Goal: Task Accomplishment & Management: Use online tool/utility

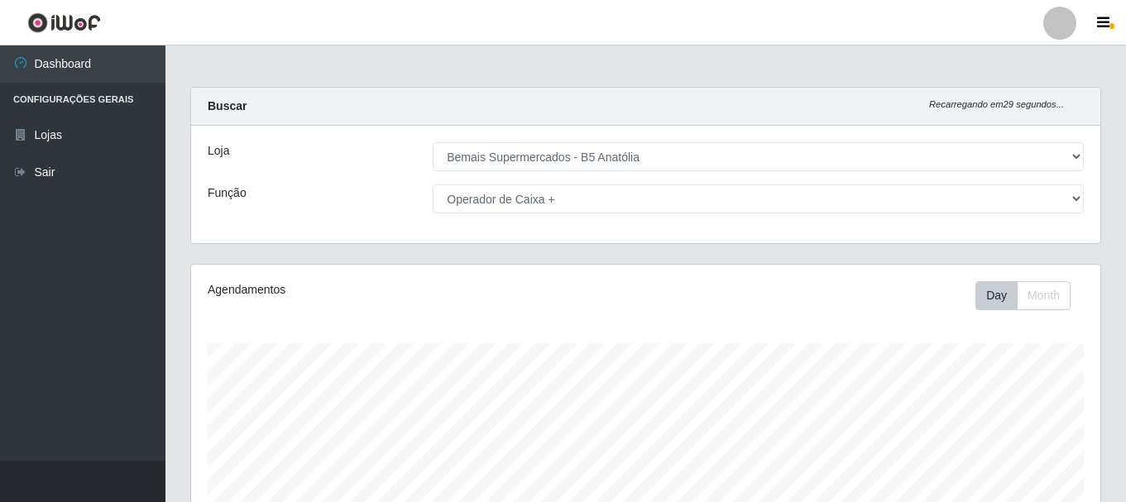
select select "405"
click at [1071, 198] on select "[Selecione...] ASG ASG + ASG ++ Auxiliar de Estacionamento Auxiliar de Estacion…" at bounding box center [758, 198] width 651 height 29
click at [433, 184] on select "[Selecione...] ASG ASG + ASG ++ Auxiliar de Estacionamento Auxiliar de Estacion…" at bounding box center [758, 198] width 651 height 29
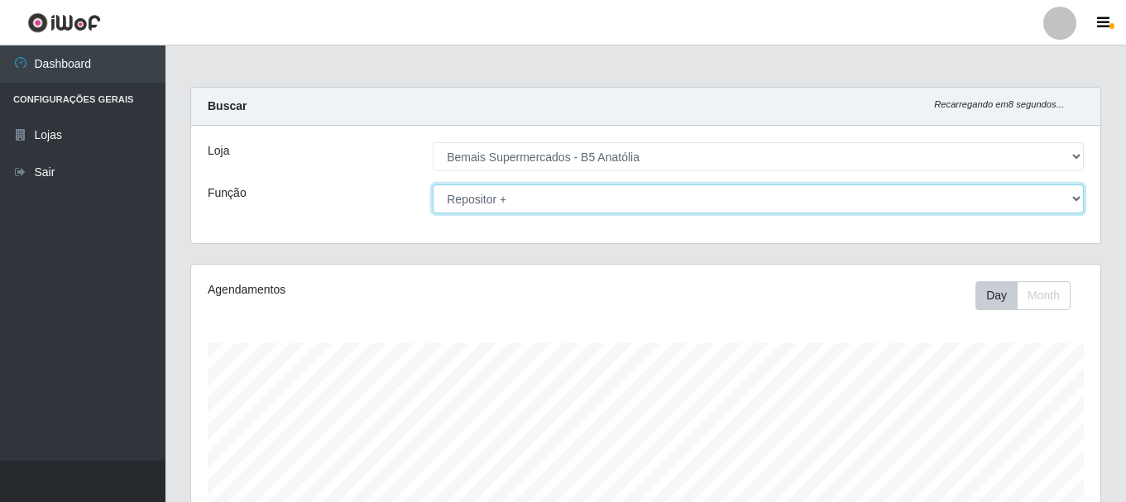
scroll to position [331, 0]
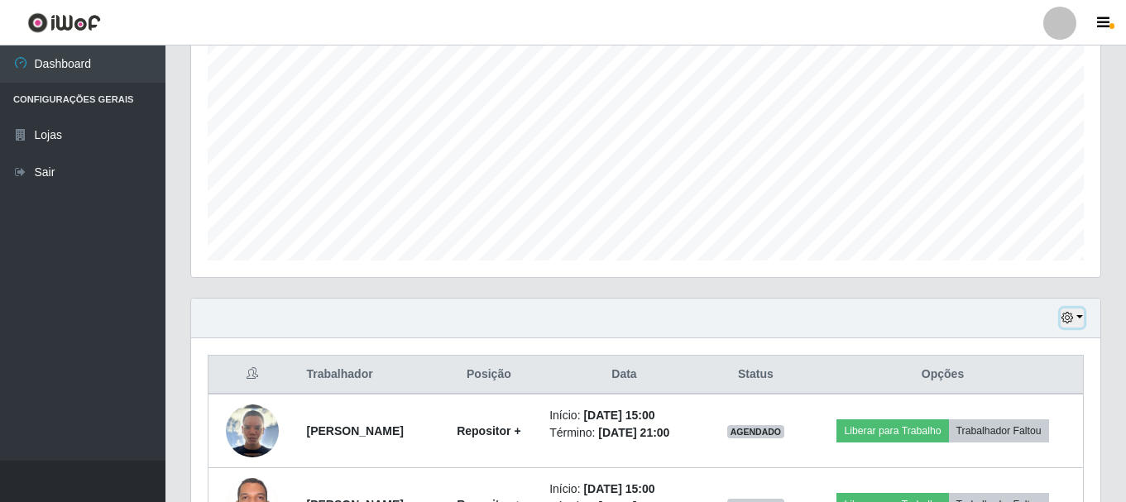
click at [1072, 321] on icon "button" at bounding box center [1067, 318] width 12 height 12
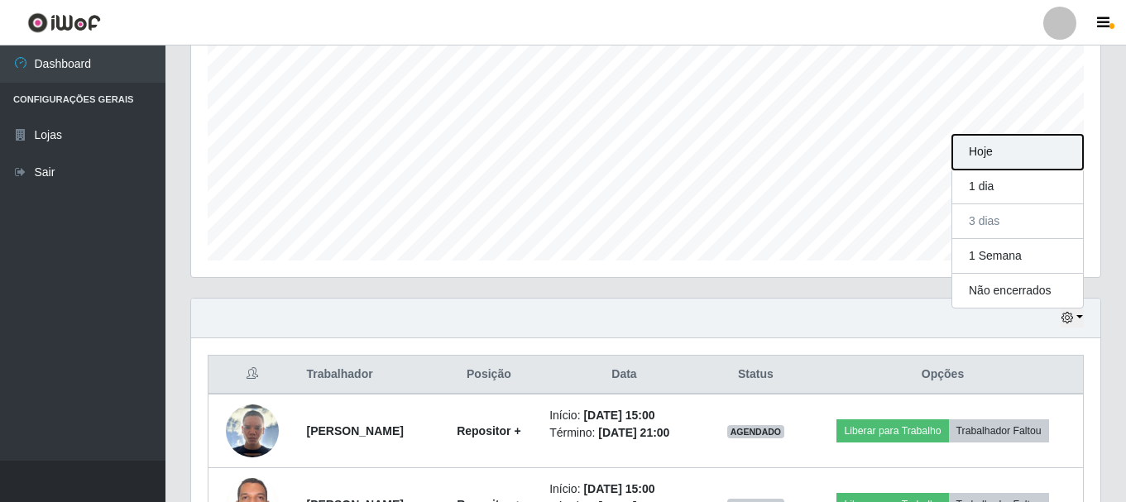
click at [998, 155] on button "Hoje" at bounding box center [1017, 152] width 131 height 35
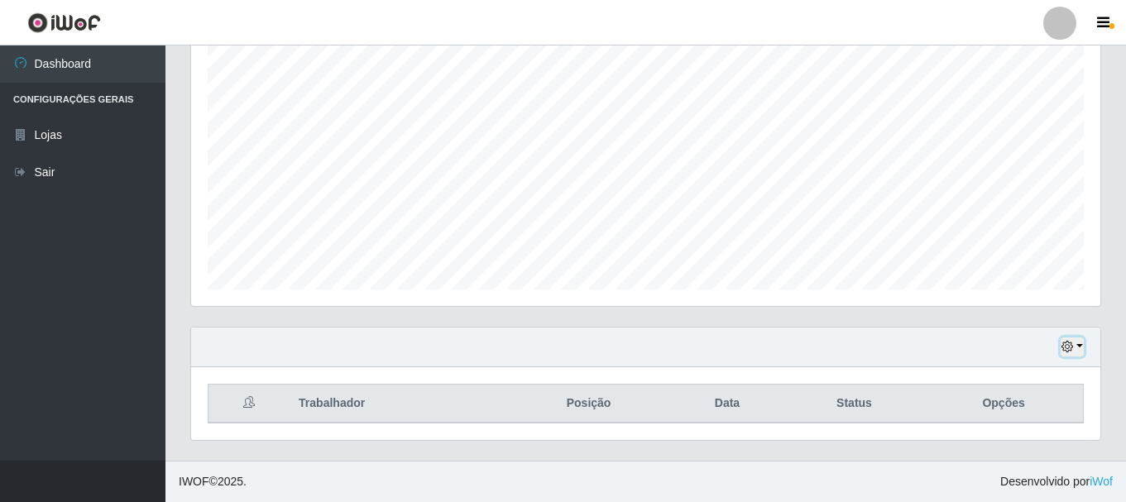
click at [1068, 349] on icon "button" at bounding box center [1067, 347] width 12 height 12
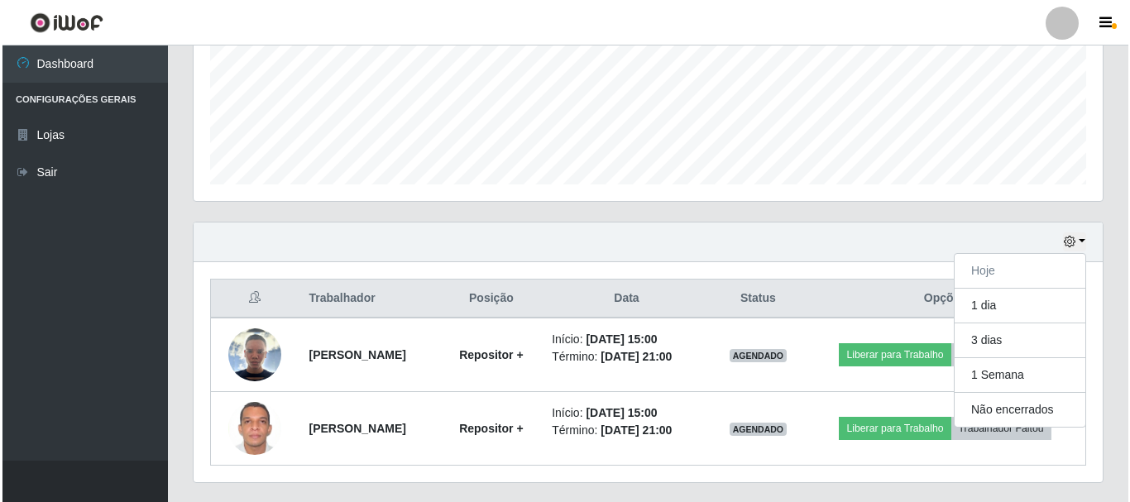
scroll to position [449, 0]
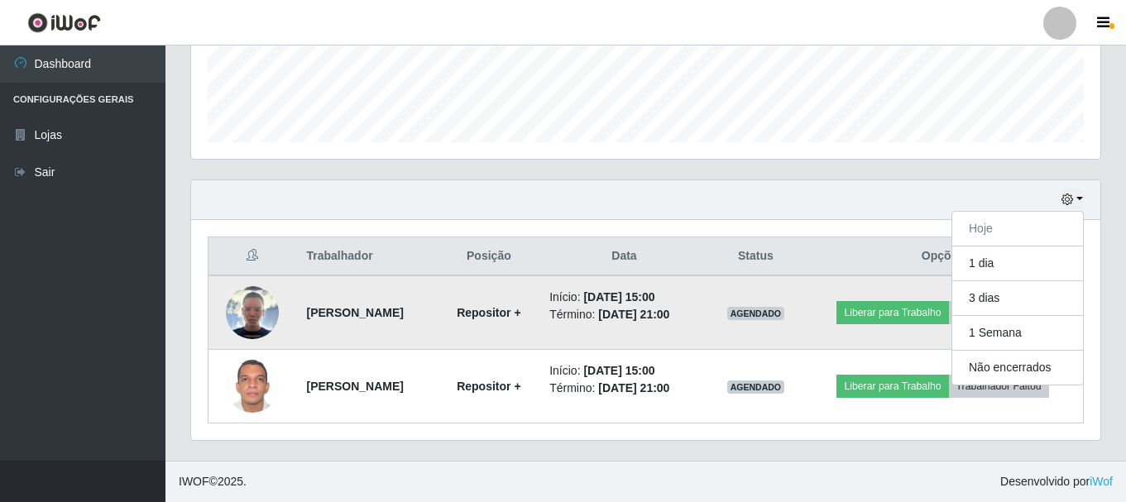
click at [237, 318] on img at bounding box center [252, 312] width 53 height 53
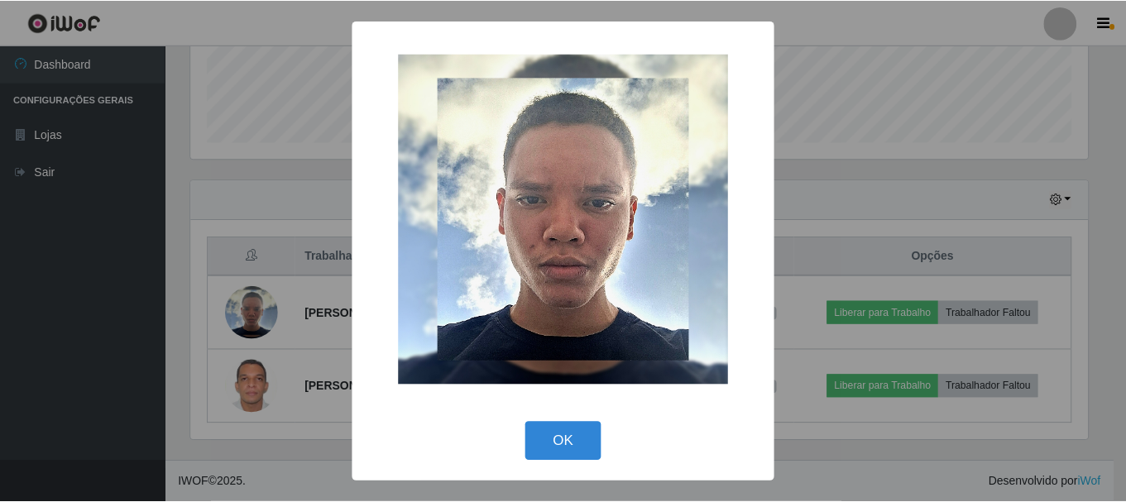
scroll to position [343, 901]
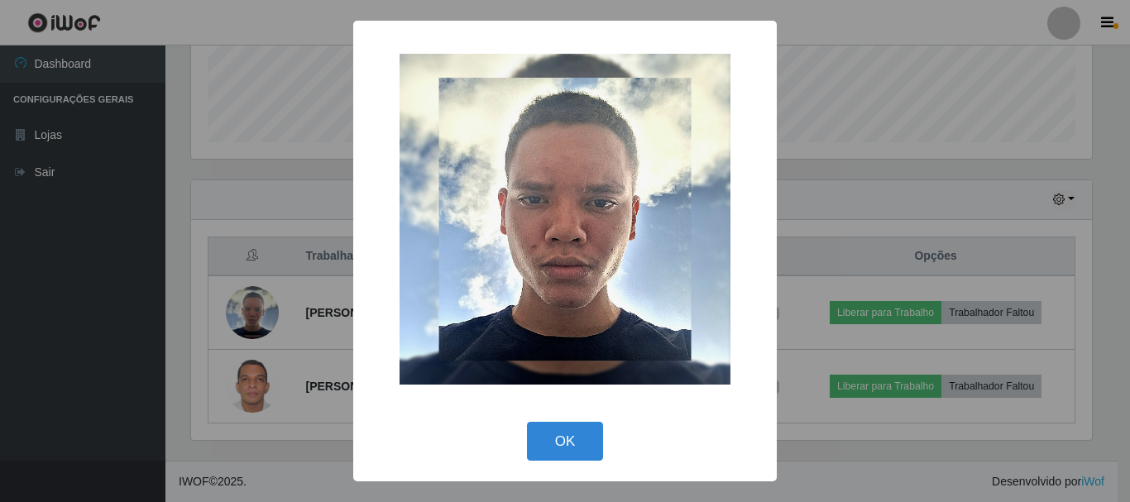
click at [854, 186] on div "× OK Cancel" at bounding box center [565, 251] width 1130 height 502
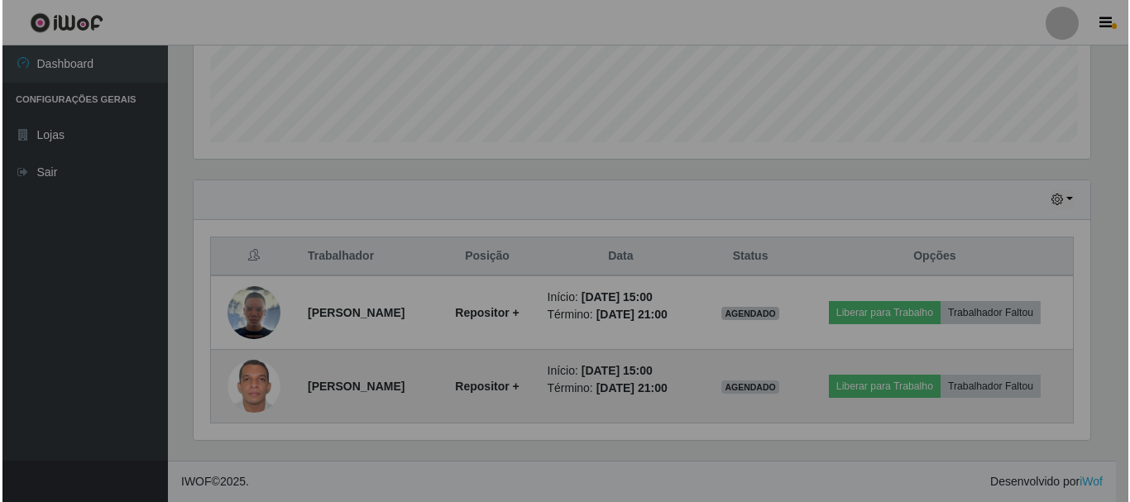
scroll to position [343, 909]
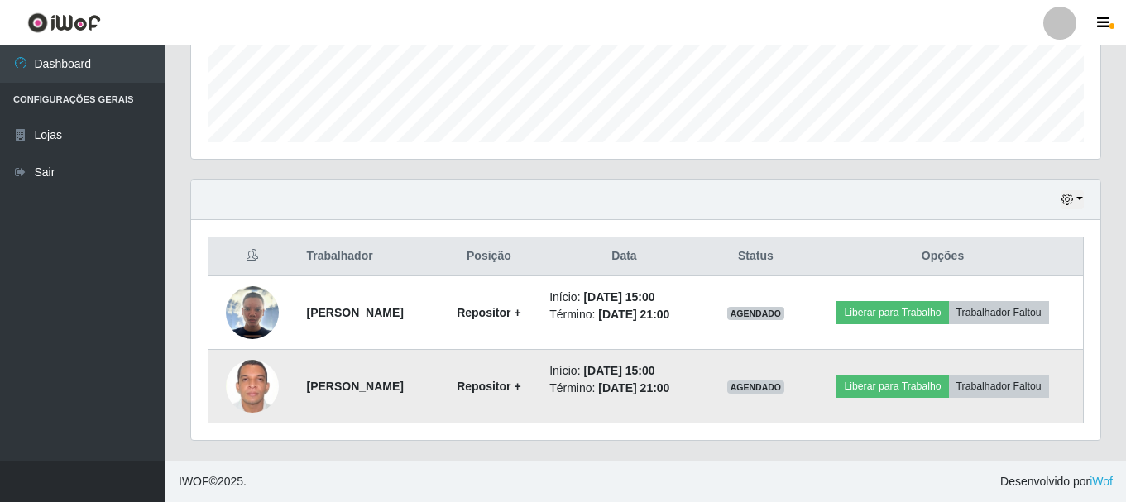
click at [228, 390] on img at bounding box center [252, 386] width 53 height 73
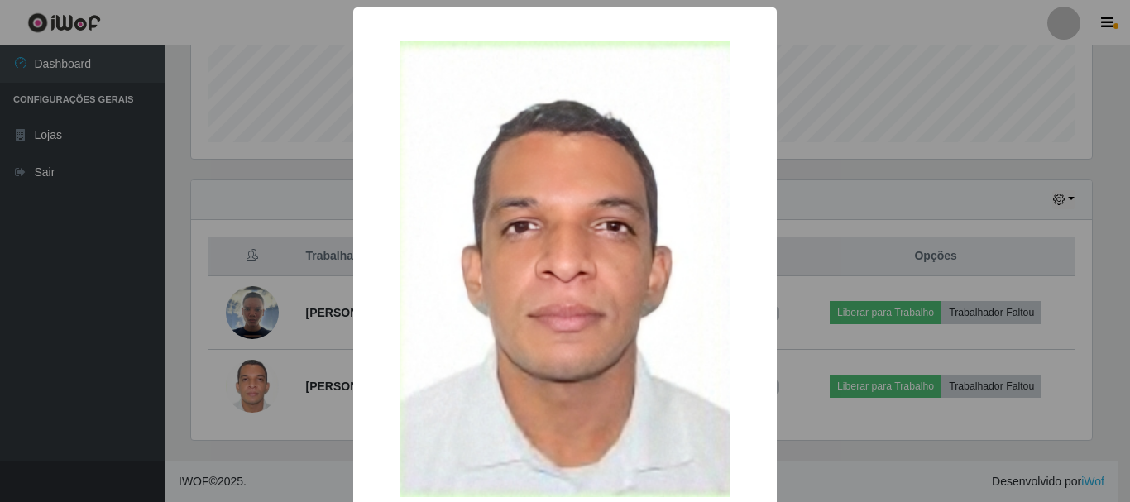
click at [837, 191] on div "× OK Cancel" at bounding box center [565, 251] width 1130 height 502
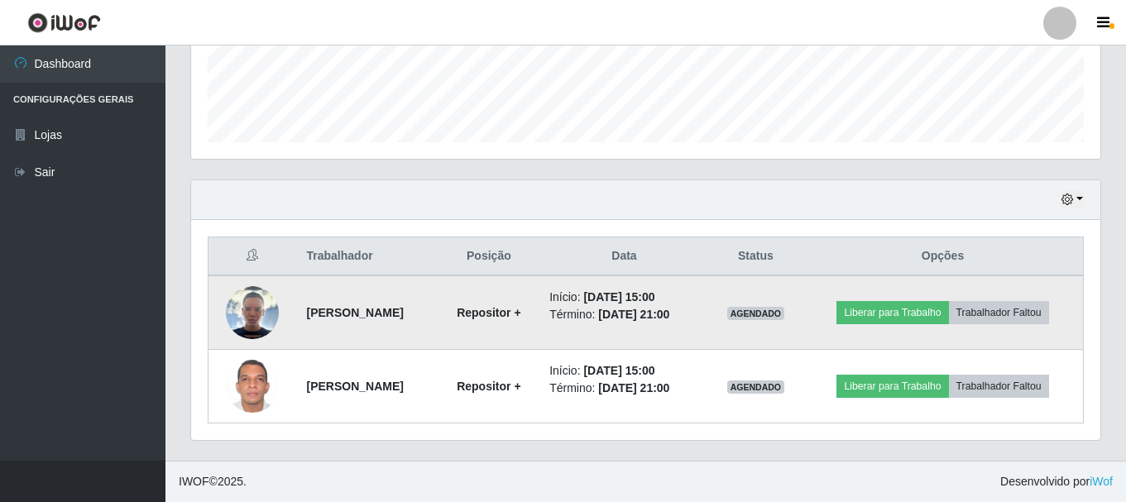
scroll to position [0, 0]
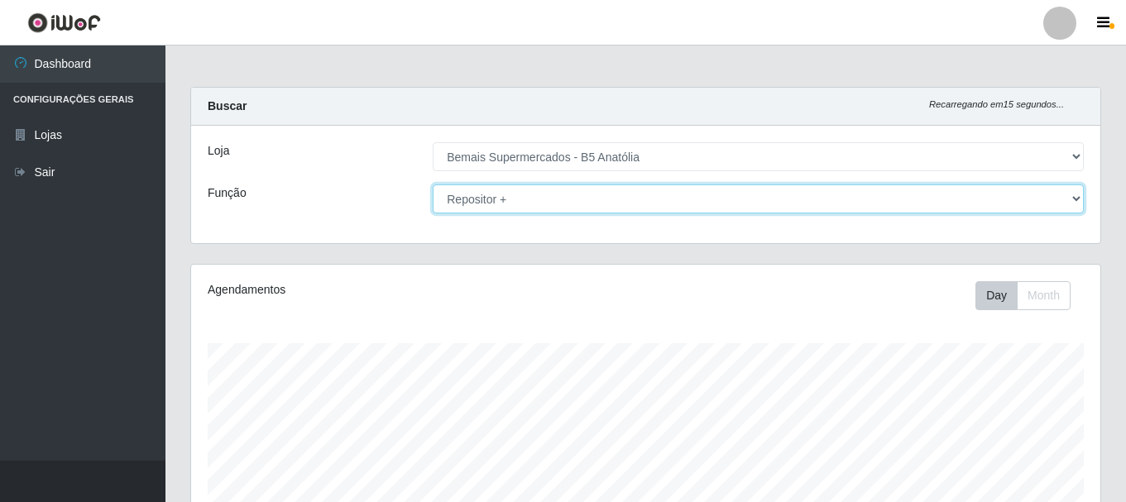
click at [1073, 201] on select "[Selecione...] ASG ASG + ASG ++ Auxiliar de Estacionamento Auxiliar de Estacion…" at bounding box center [758, 198] width 651 height 29
click at [433, 184] on select "[Selecione...] ASG ASG + ASG ++ Auxiliar de Estacionamento Auxiliar de Estacion…" at bounding box center [758, 198] width 651 height 29
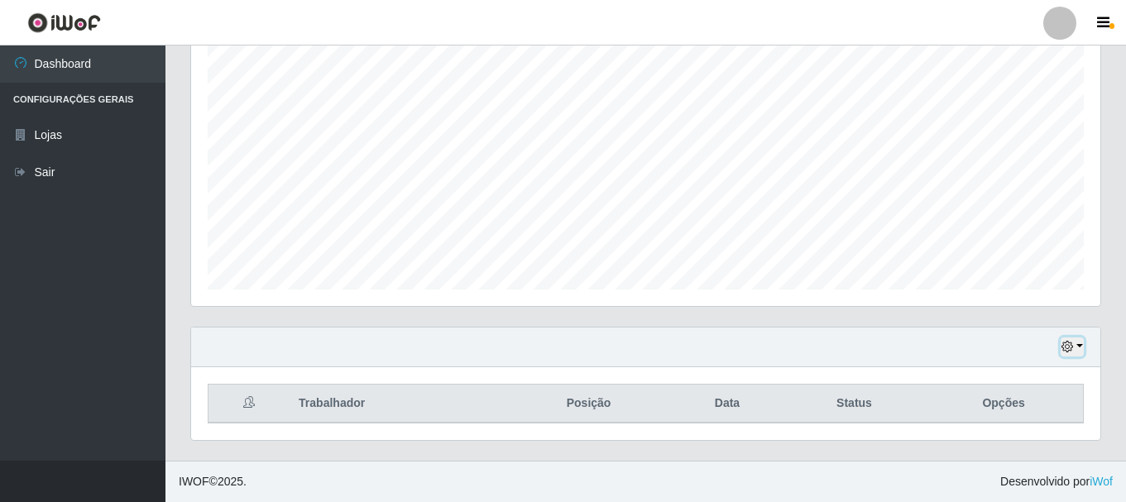
click at [1070, 352] on icon "button" at bounding box center [1067, 347] width 12 height 12
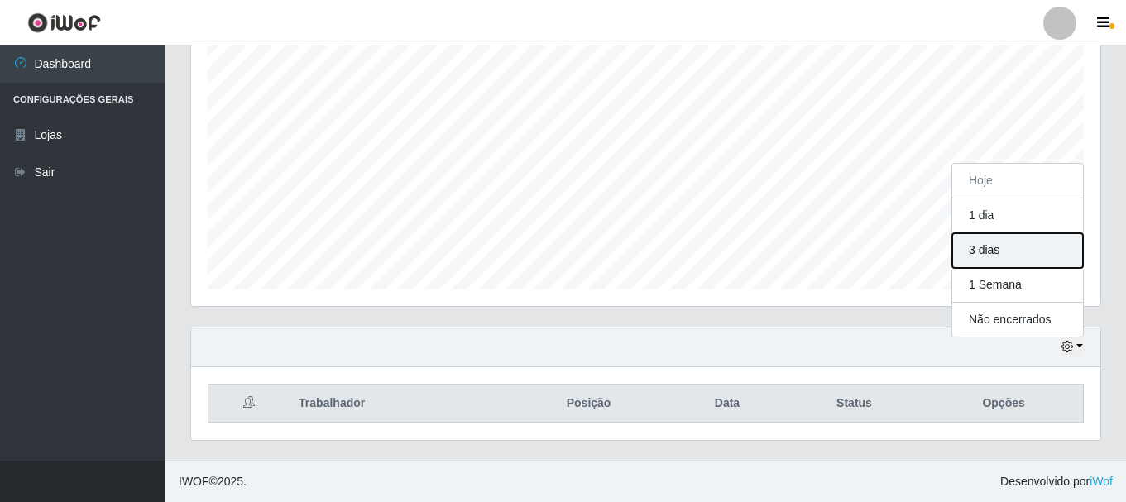
click at [988, 250] on button "3 dias" at bounding box center [1017, 250] width 131 height 35
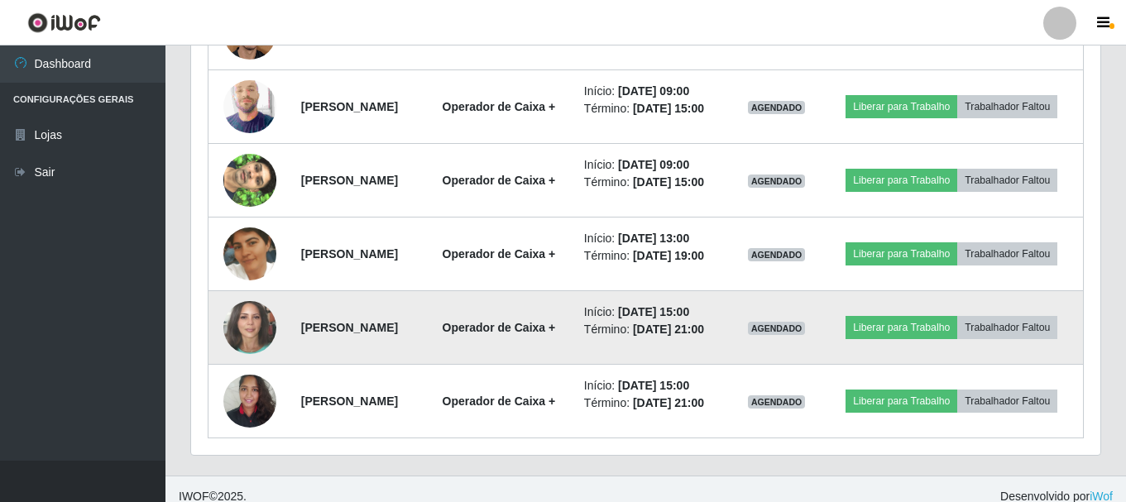
scroll to position [825, 0]
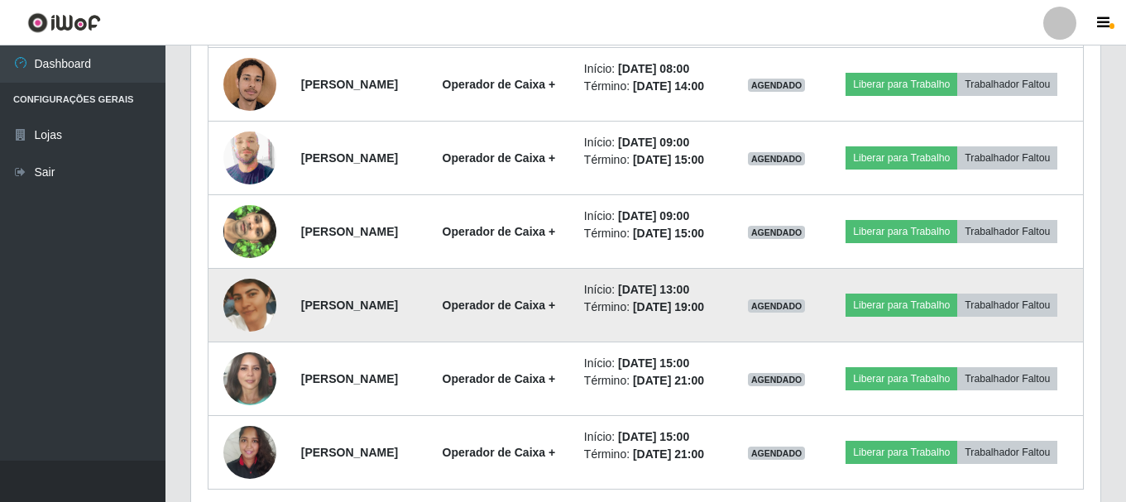
click at [244, 352] on img at bounding box center [249, 305] width 53 height 94
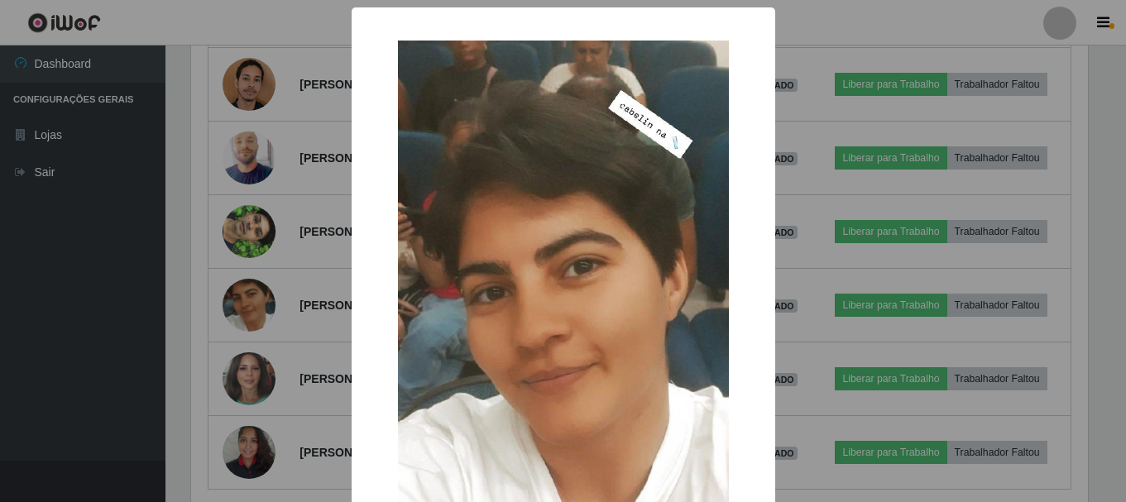
scroll to position [343, 901]
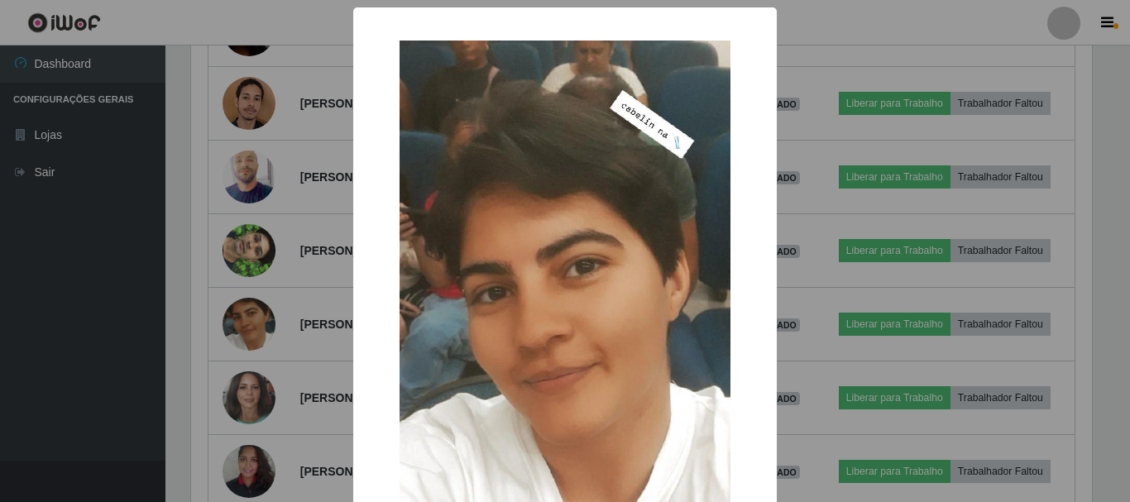
click at [850, 241] on div "× OK Cancel" at bounding box center [565, 251] width 1130 height 502
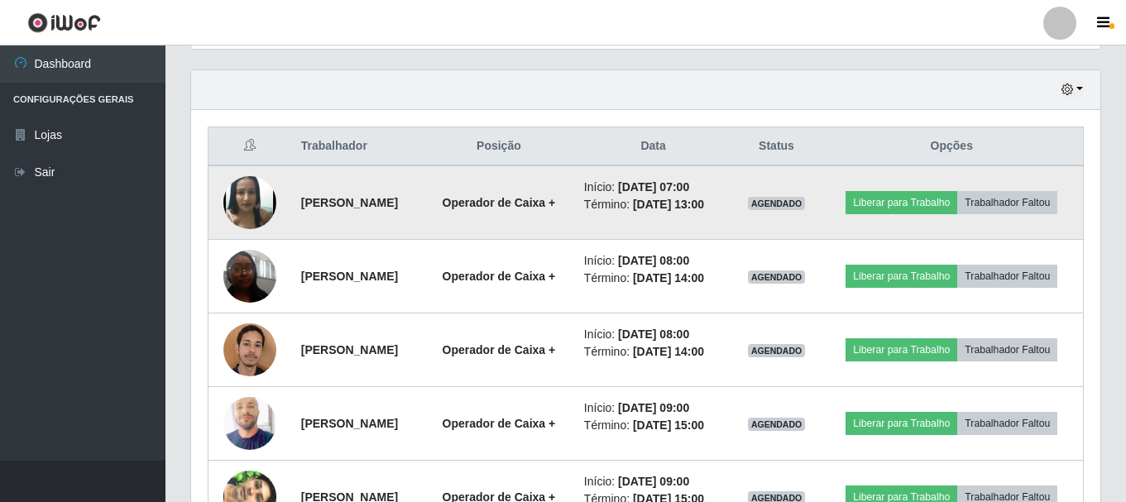
scroll to position [558, 0]
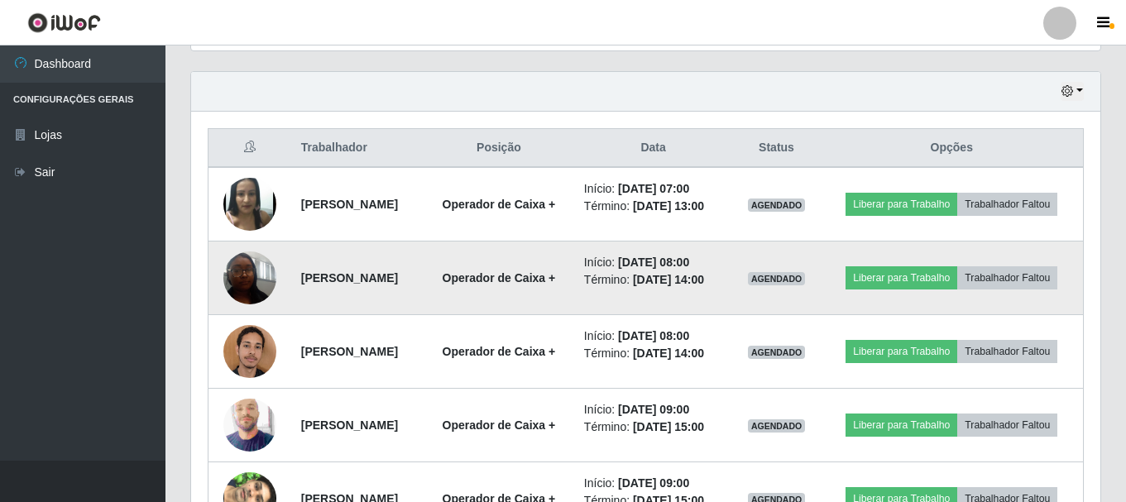
click at [247, 297] on img at bounding box center [249, 277] width 53 height 70
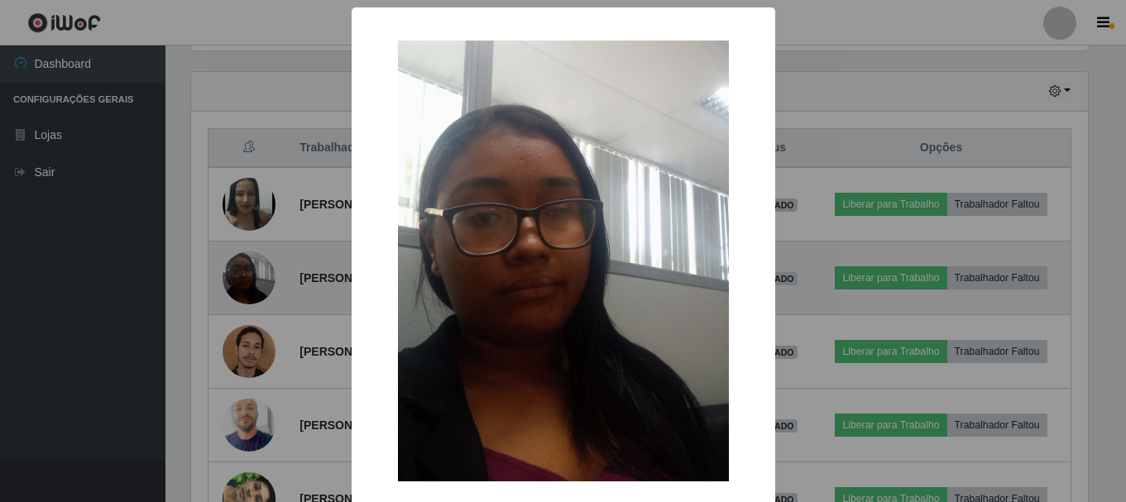
scroll to position [343, 901]
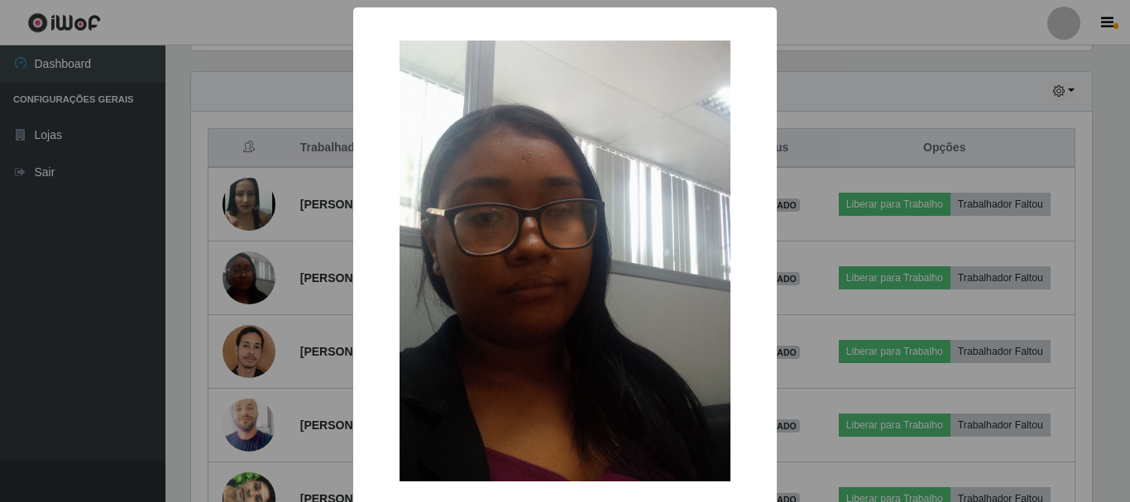
click at [853, 153] on div "× OK Cancel" at bounding box center [565, 251] width 1130 height 502
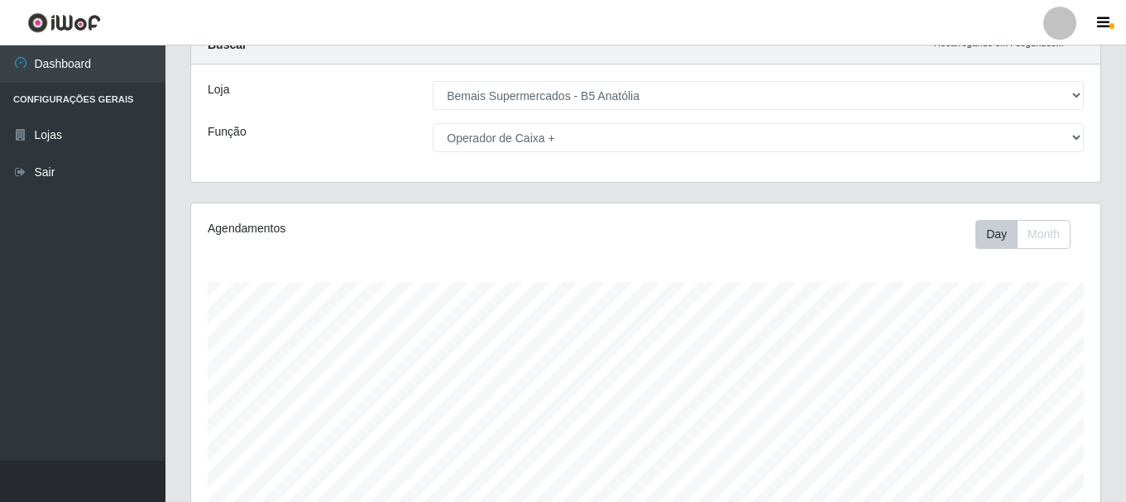
scroll to position [0, 0]
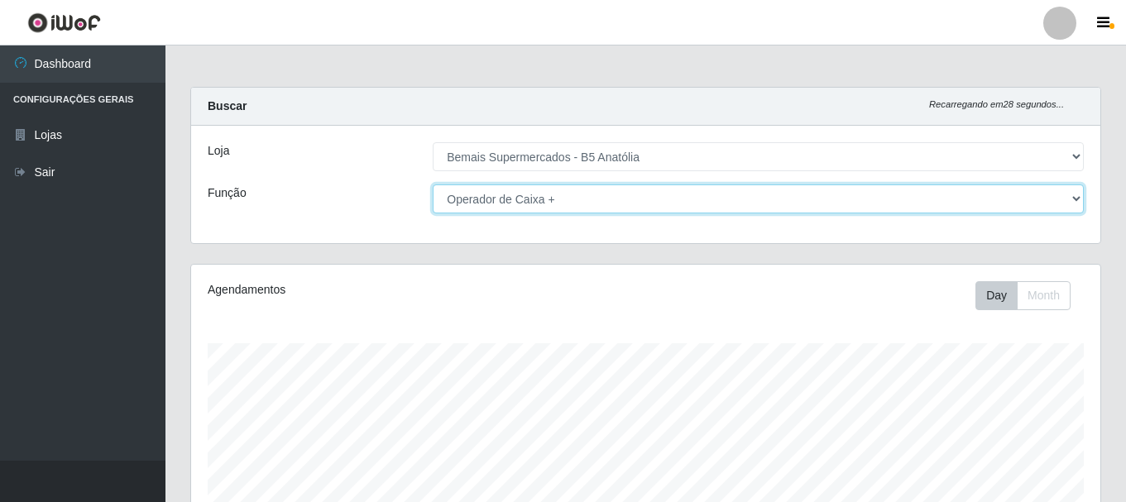
click at [1075, 204] on select "[Selecione...] ASG ASG + ASG ++ Auxiliar de Estacionamento Auxiliar de Estacion…" at bounding box center [758, 198] width 651 height 29
select select "82"
click at [433, 184] on select "[Selecione...] ASG ASG + ASG ++ Auxiliar de Estacionamento Auxiliar de Estacion…" at bounding box center [758, 198] width 651 height 29
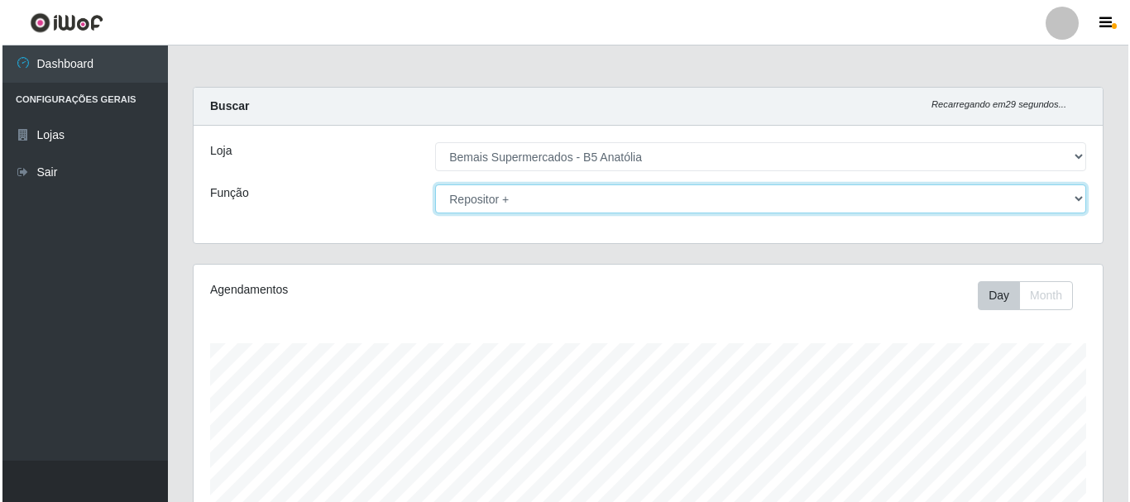
scroll to position [414, 0]
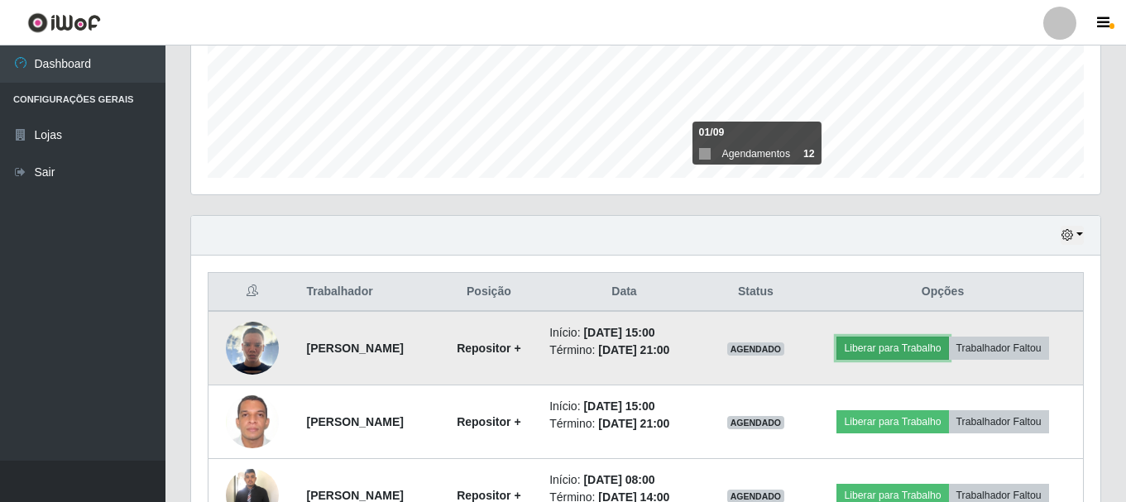
click at [906, 351] on button "Liberar para Trabalho" at bounding box center [892, 348] width 112 height 23
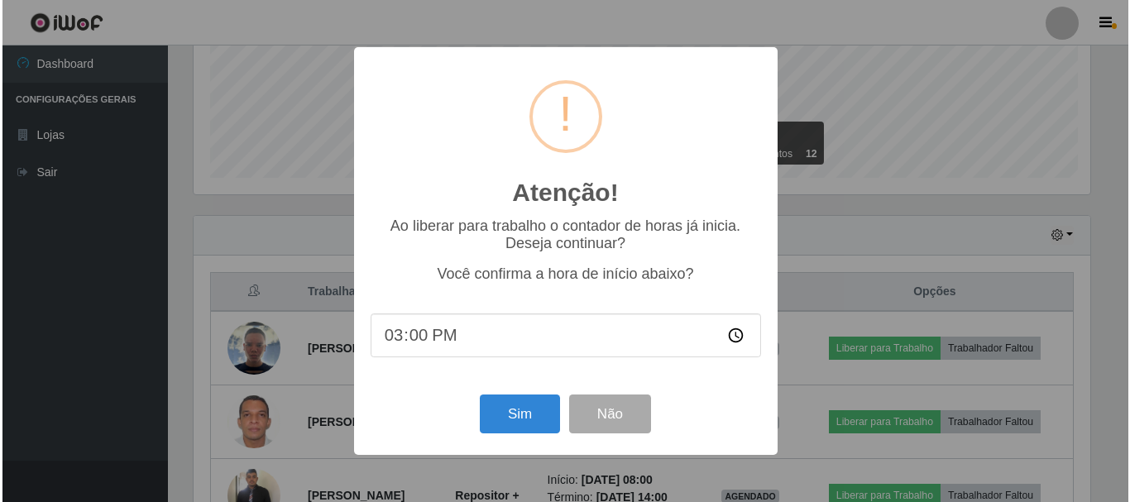
scroll to position [343, 901]
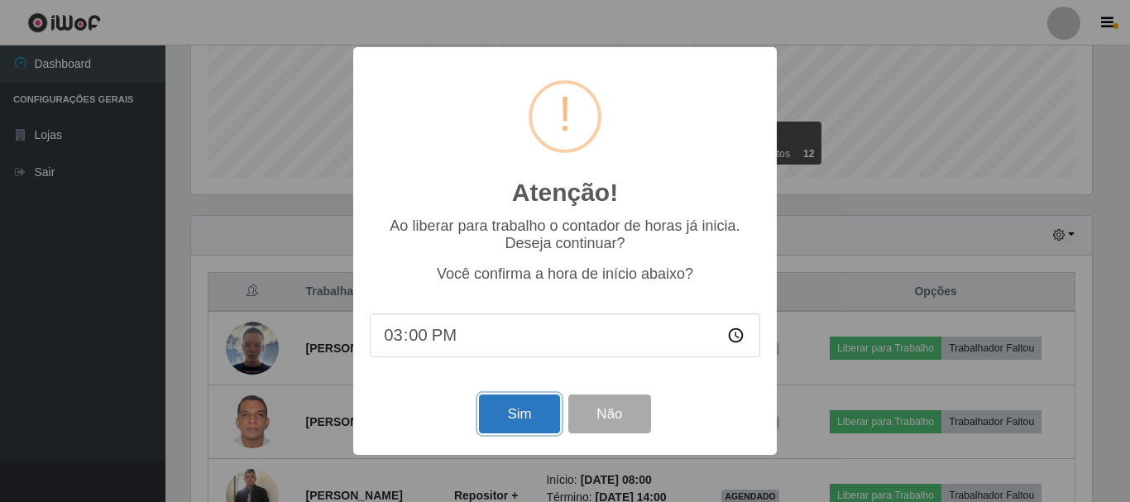
click at [527, 418] on button "Sim" at bounding box center [519, 414] width 80 height 39
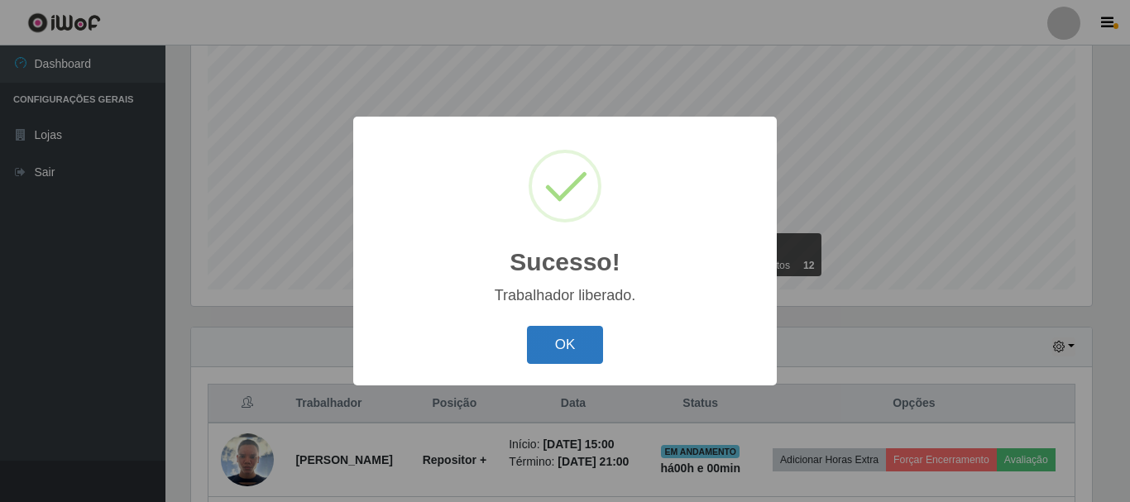
click at [579, 350] on button "OK" at bounding box center [565, 345] width 77 height 39
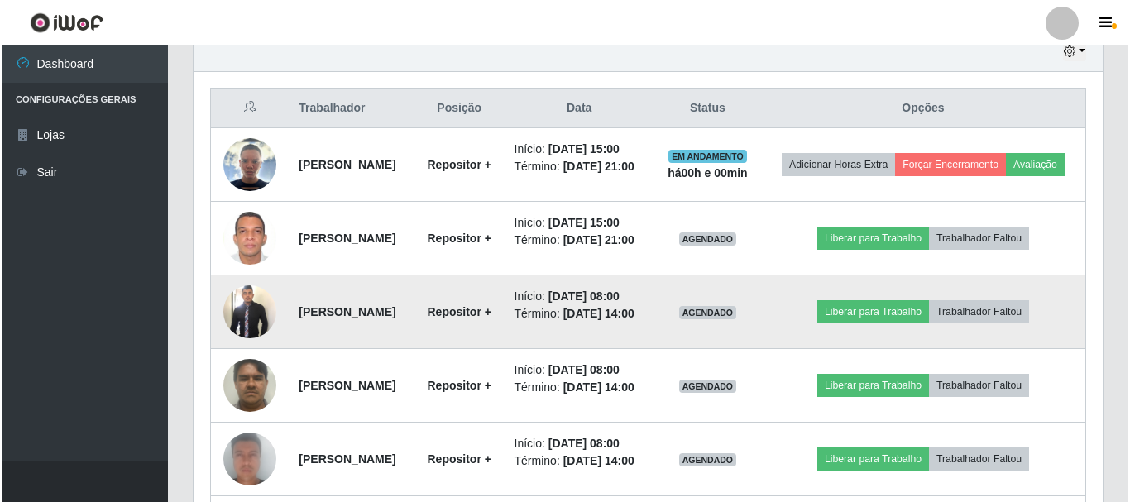
scroll to position [633, 0]
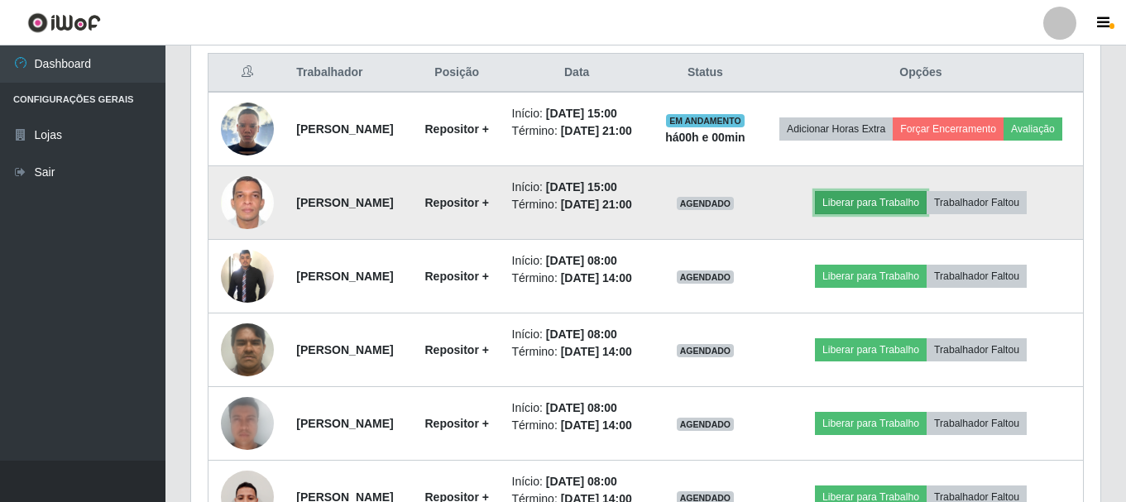
click at [884, 214] on button "Liberar para Trabalho" at bounding box center [871, 202] width 112 height 23
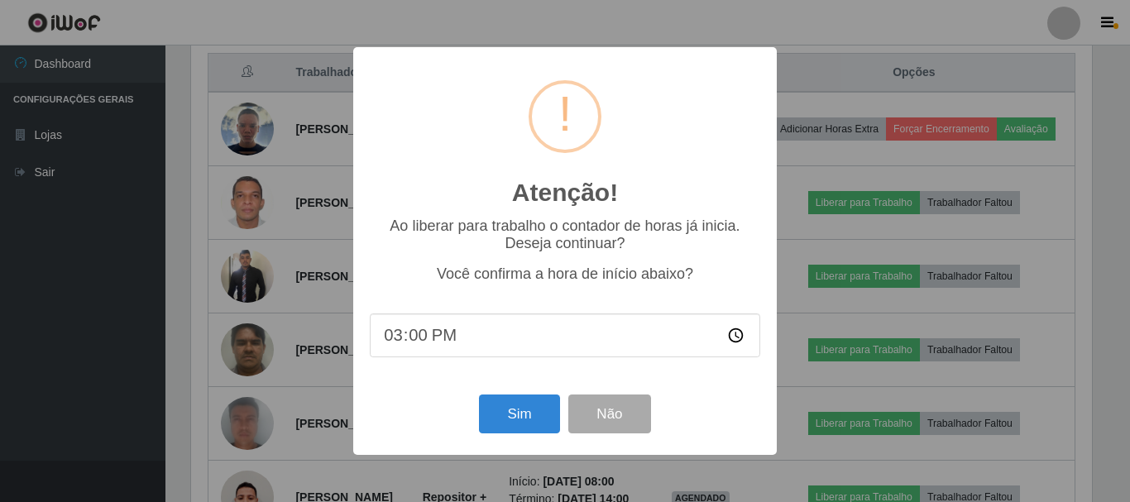
scroll to position [343, 901]
click at [525, 414] on button "Sim" at bounding box center [519, 414] width 80 height 39
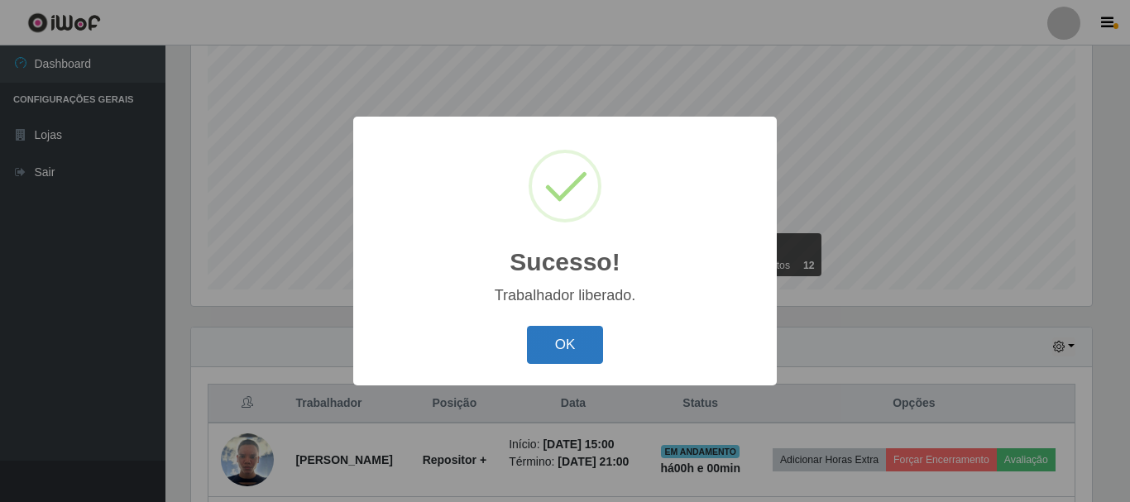
click at [562, 348] on button "OK" at bounding box center [565, 345] width 77 height 39
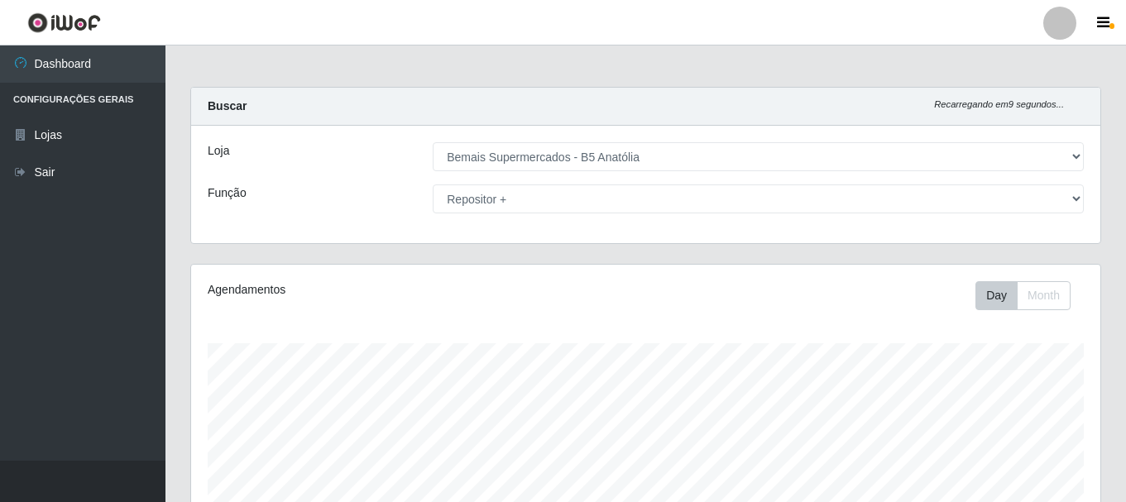
scroll to position [165, 0]
